Goal: Information Seeking & Learning: Learn about a topic

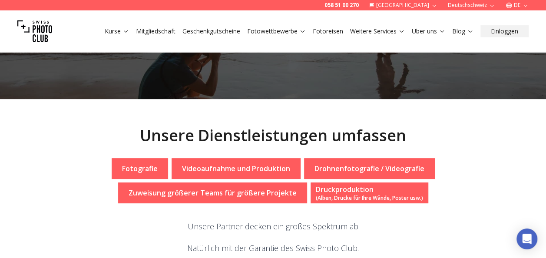
scroll to position [42, 0]
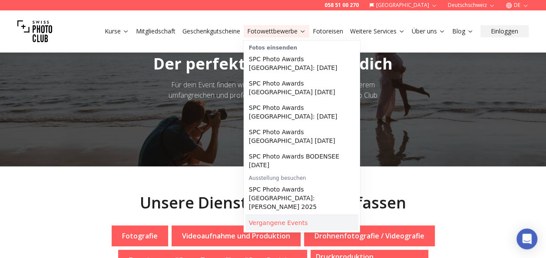
click at [276, 215] on link "Vergangene Events" at bounding box center [301, 223] width 113 height 16
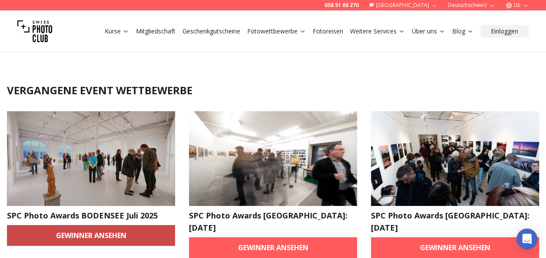
click at [64, 238] on link "Gewinner ansehen" at bounding box center [91, 235] width 168 height 21
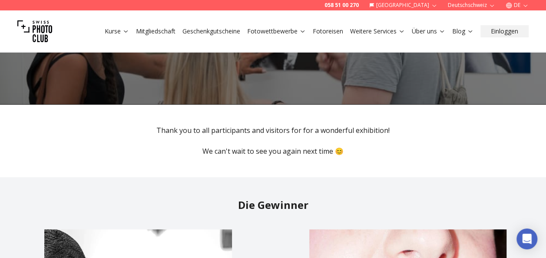
scroll to position [114, 0]
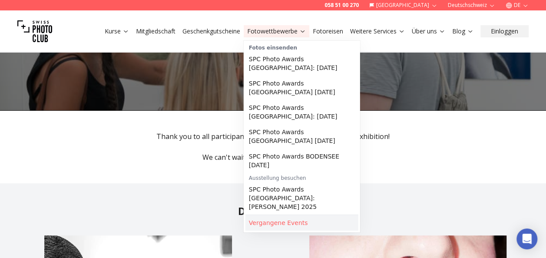
click at [278, 215] on link "Vergangene Events" at bounding box center [301, 223] width 113 height 16
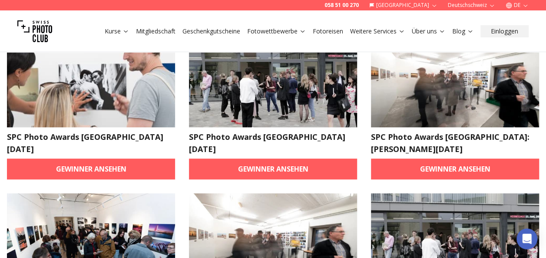
scroll to position [256, 0]
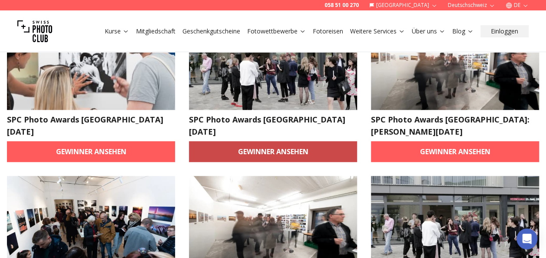
click at [273, 141] on link "Gewinner ansehen" at bounding box center [273, 151] width 168 height 21
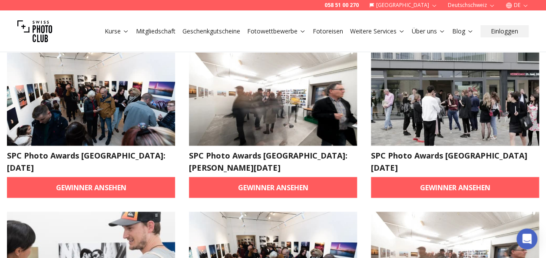
scroll to position [855, 0]
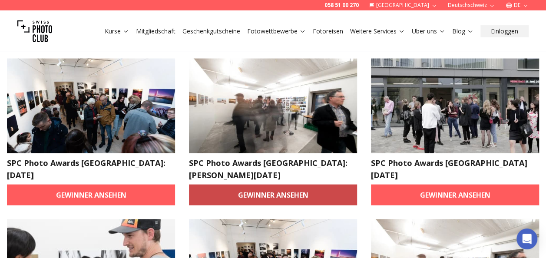
click at [294, 184] on link "Gewinner ansehen" at bounding box center [273, 194] width 168 height 21
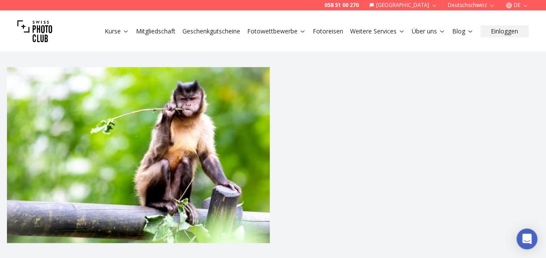
scroll to position [66, 0]
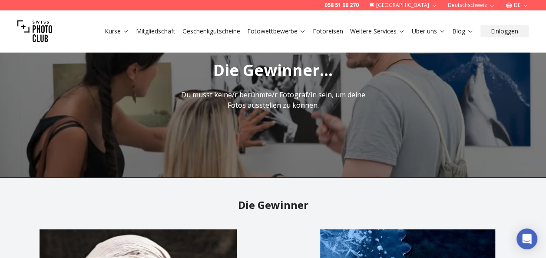
scroll to position [2, 0]
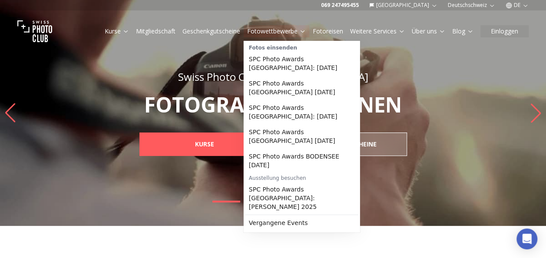
click at [274, 34] on link "Fotowettbewerbe" at bounding box center [276, 31] width 59 height 9
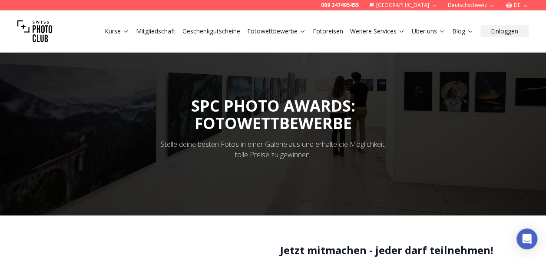
click at [274, 34] on link "Fotowettbewerbe" at bounding box center [276, 31] width 59 height 9
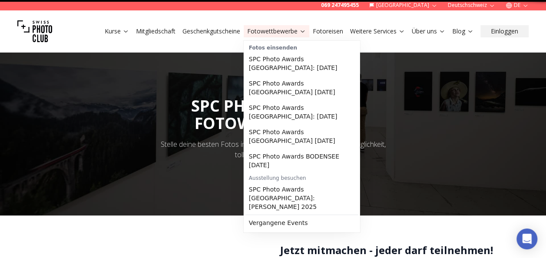
click at [274, 34] on link "Fotowettbewerbe" at bounding box center [276, 31] width 59 height 9
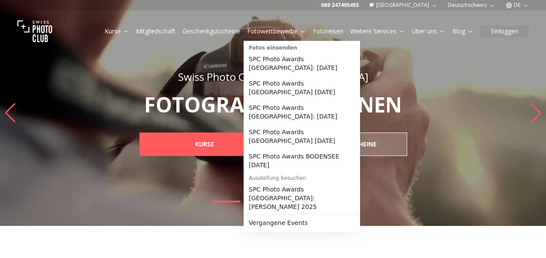
click at [285, 32] on link "Fotowettbewerbe" at bounding box center [276, 31] width 59 height 9
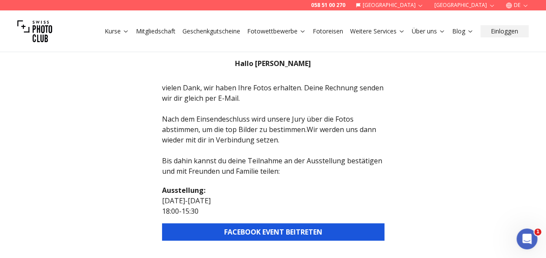
scroll to position [128, 0]
